Goal: Task Accomplishment & Management: Manage account settings

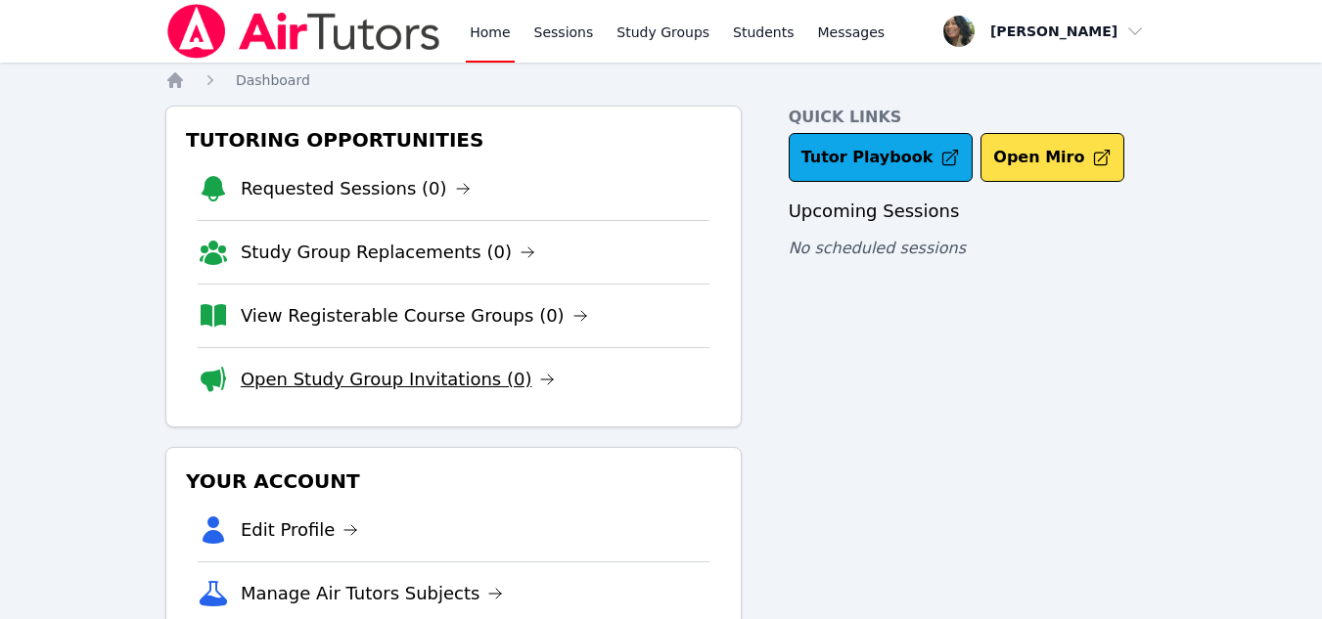
click at [470, 376] on link "Open Study Group Invitations (0)" at bounding box center [398, 379] width 315 height 27
